Goal: Navigation & Orientation: Find specific page/section

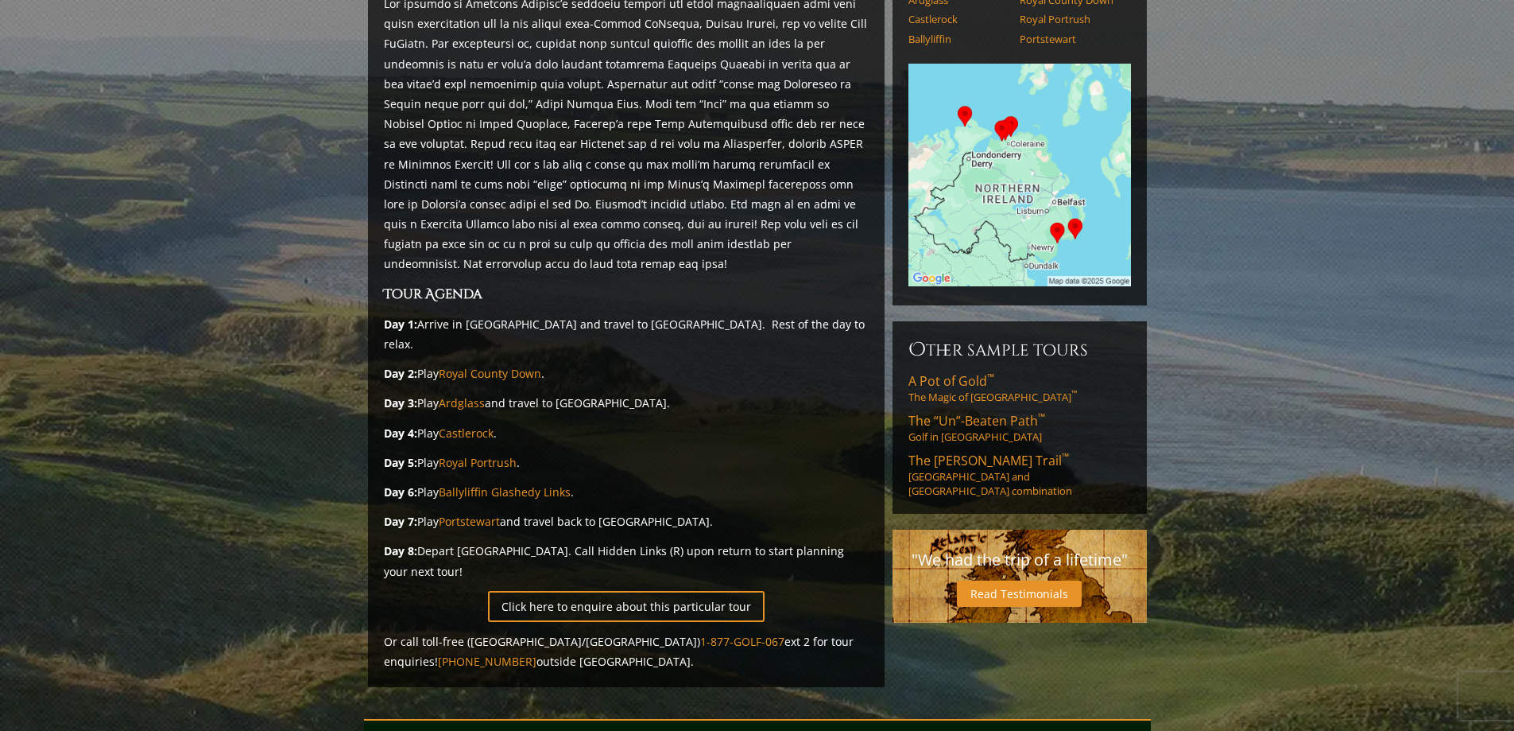
scroll to position [483, 0]
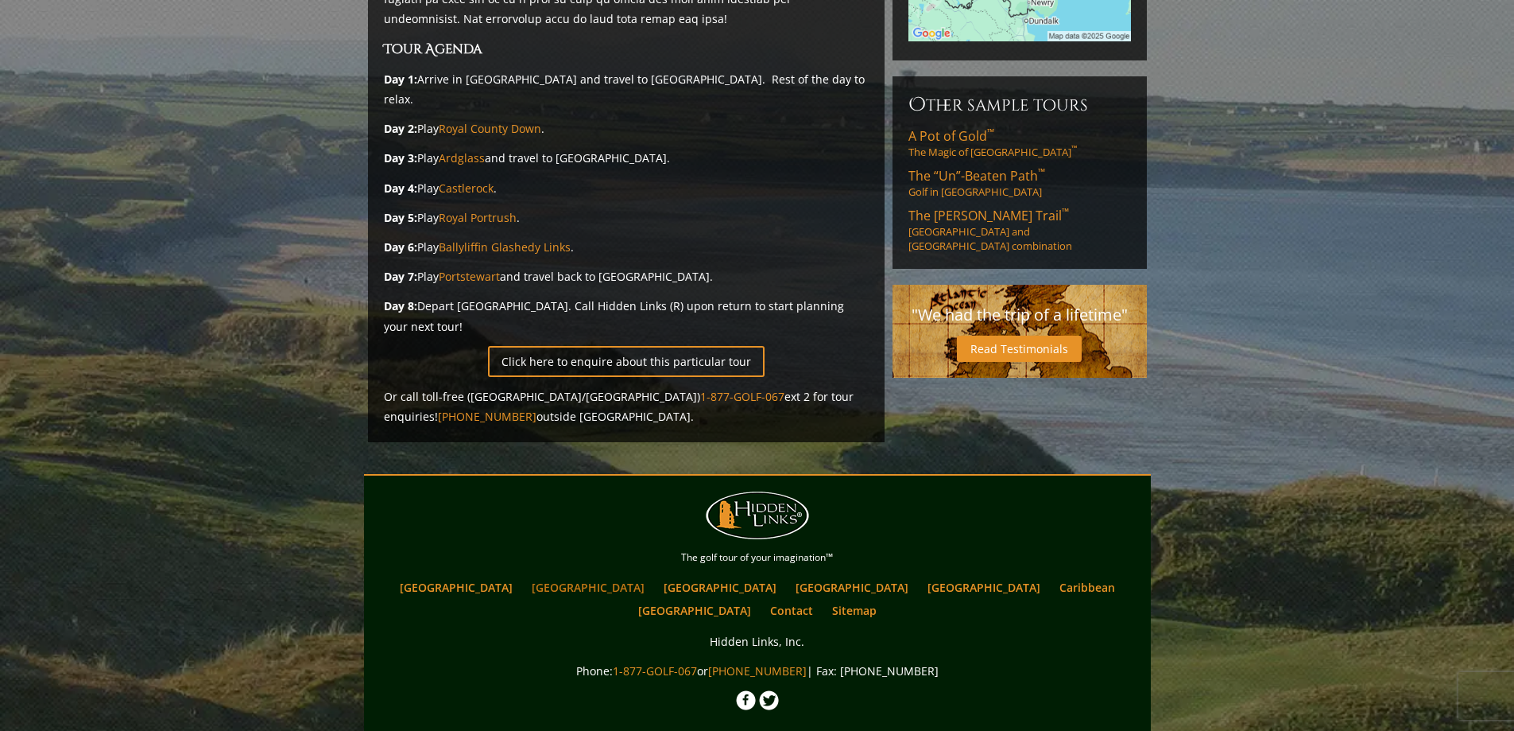
click at [572, 576] on link "[GEOGRAPHIC_DATA]" at bounding box center [588, 587] width 129 height 23
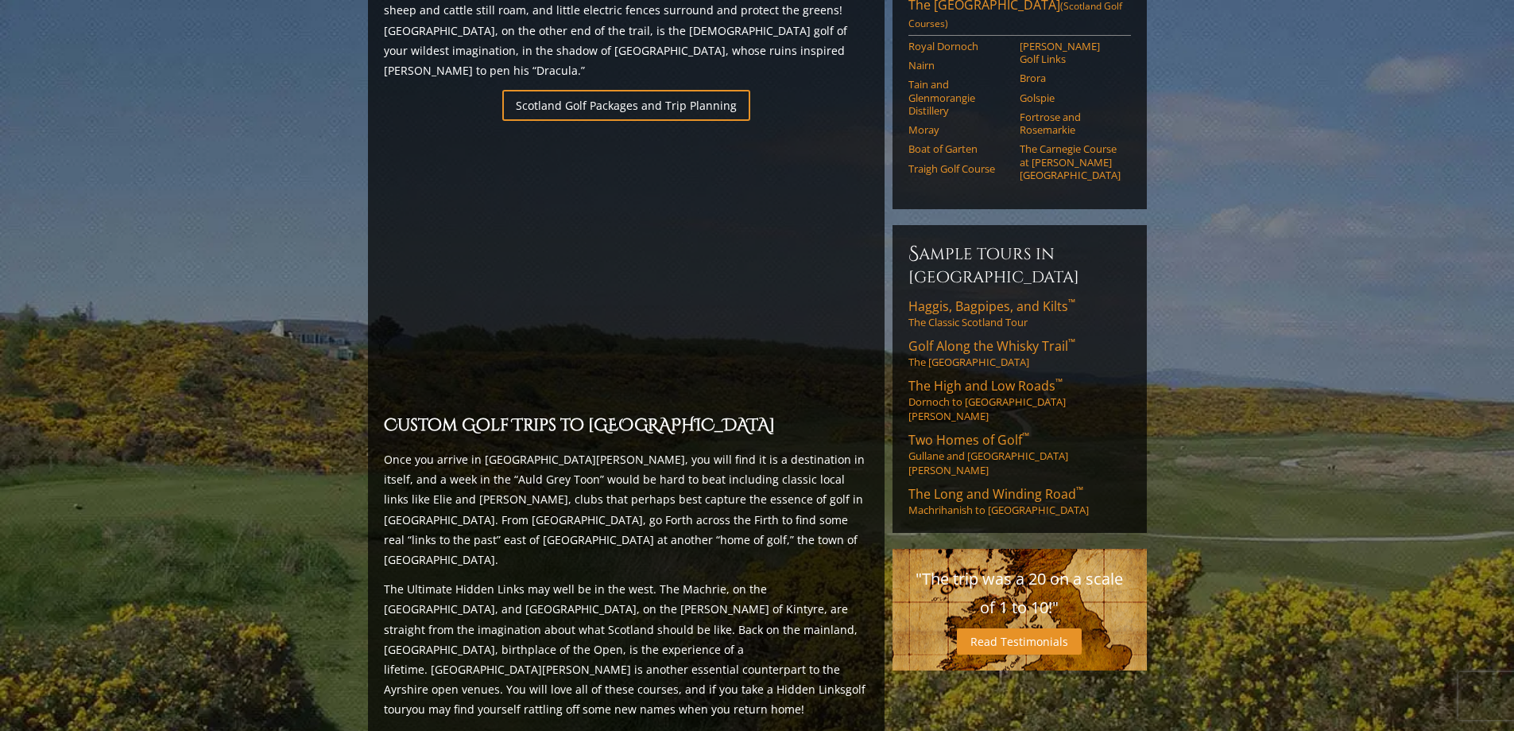
scroll to position [1119, 0]
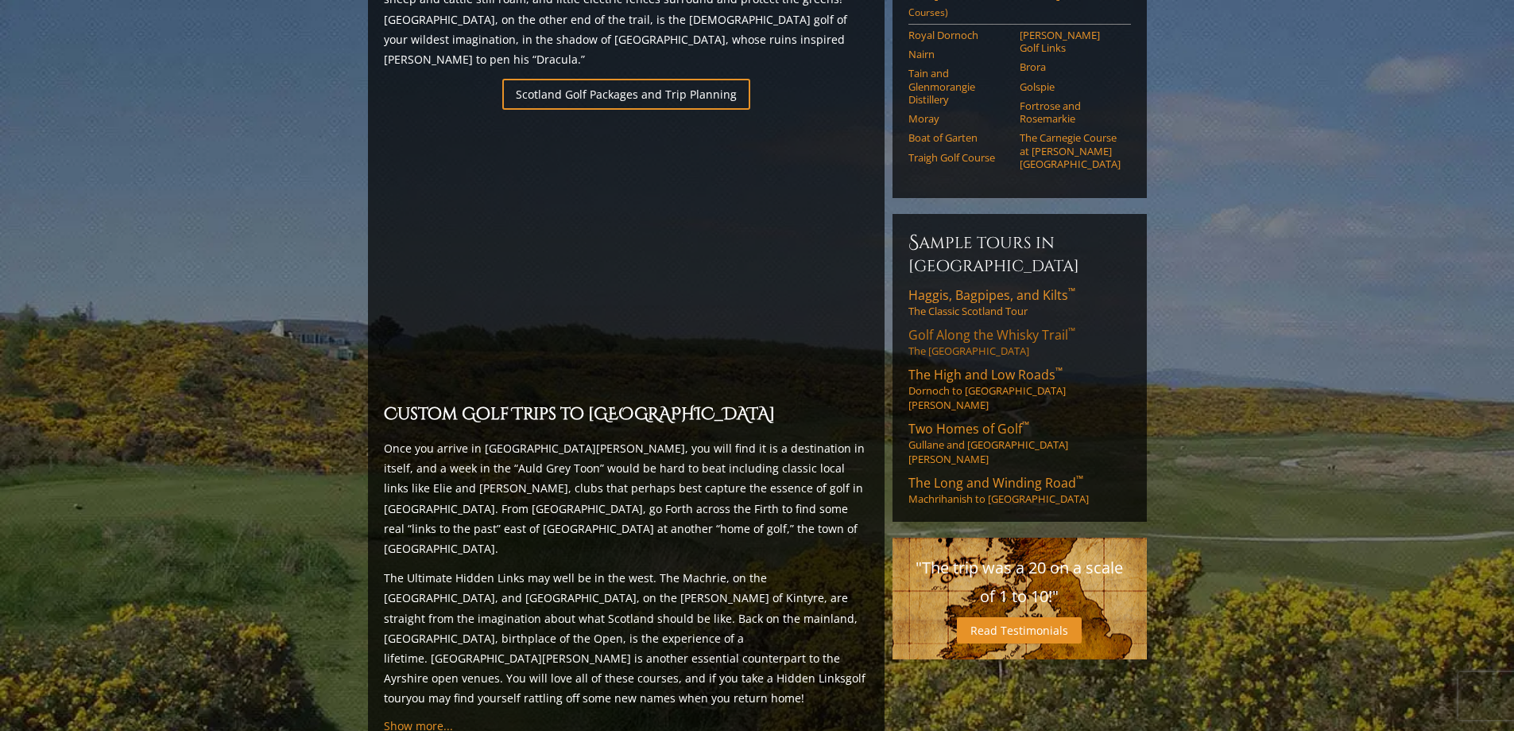
click at [1008, 326] on span "Golf Along the Whisky Trail ™" at bounding box center [992, 334] width 167 height 17
